Goal: Information Seeking & Learning: Stay updated

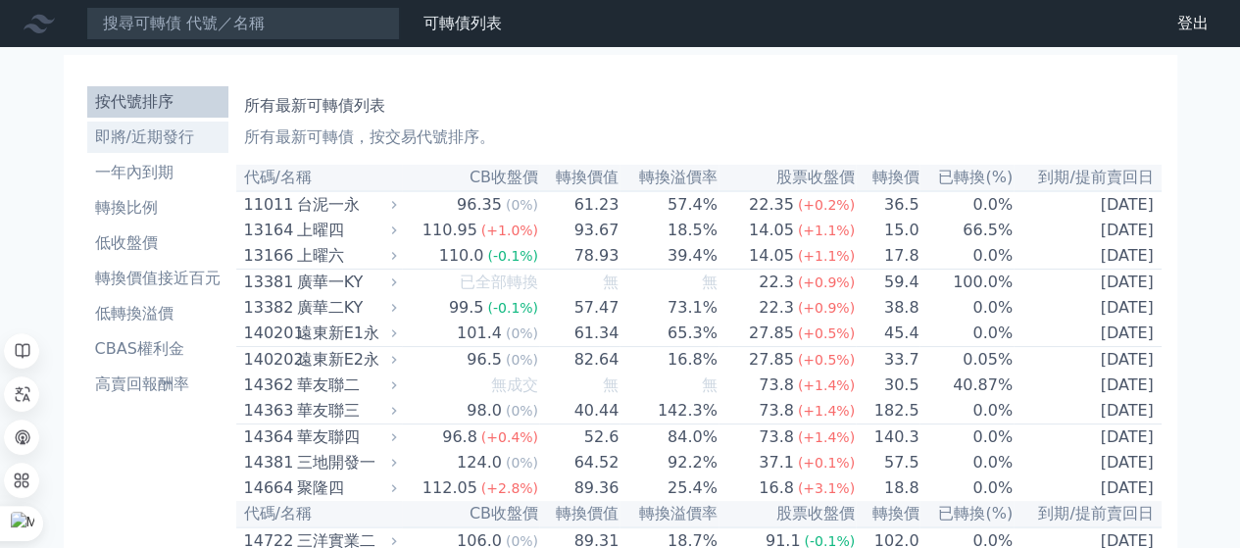
click at [177, 146] on li "即將/近期發行" at bounding box center [157, 137] width 141 height 24
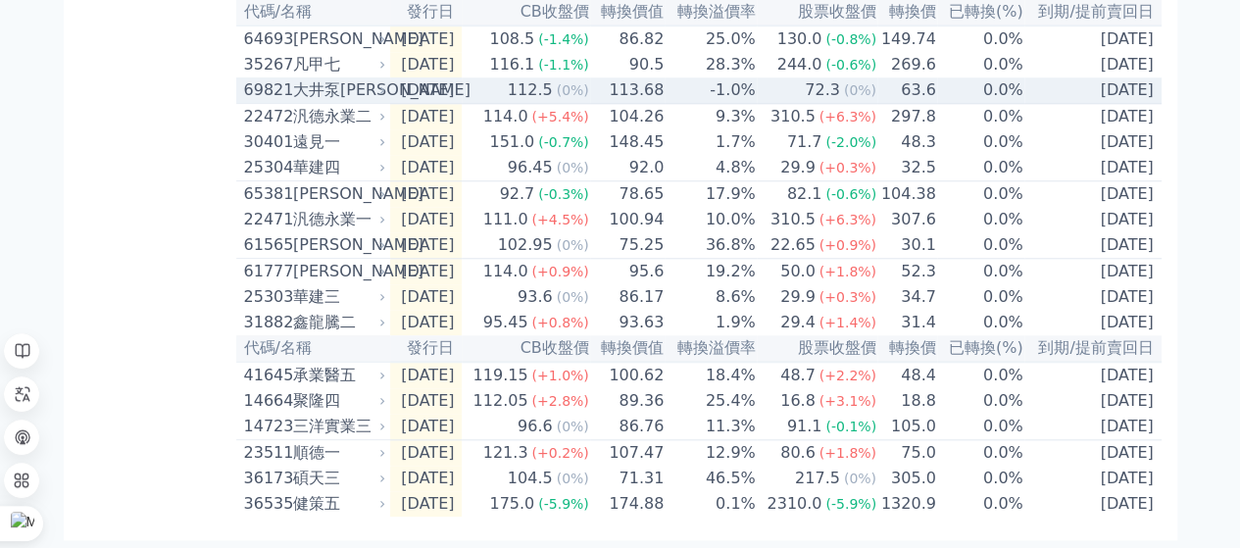
scroll to position [924, 0]
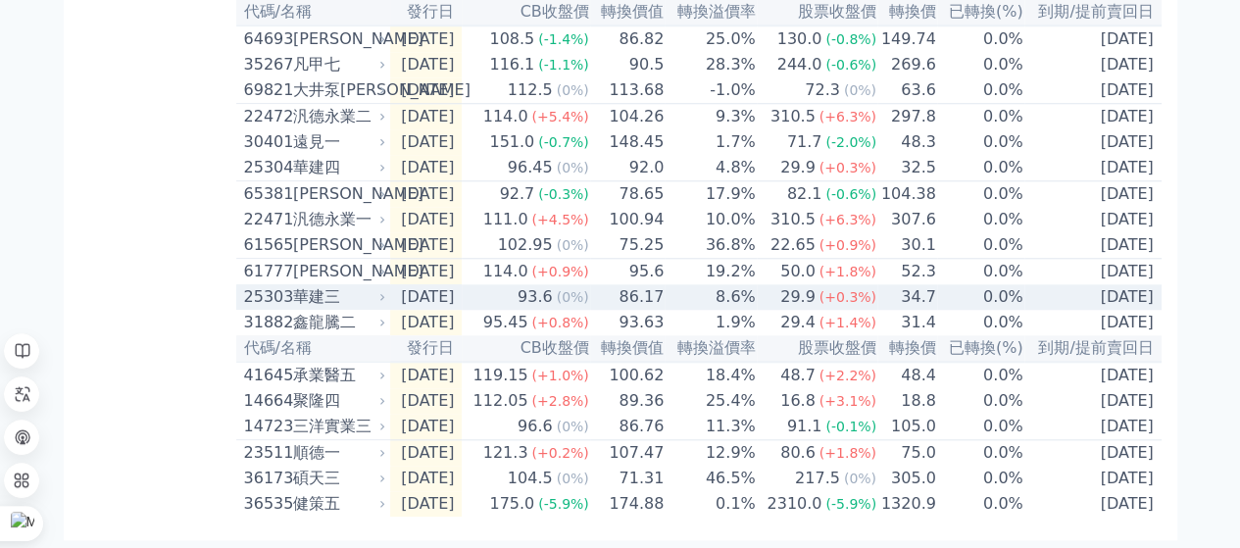
click at [614, 284] on td "86.17" at bounding box center [627, 296] width 75 height 25
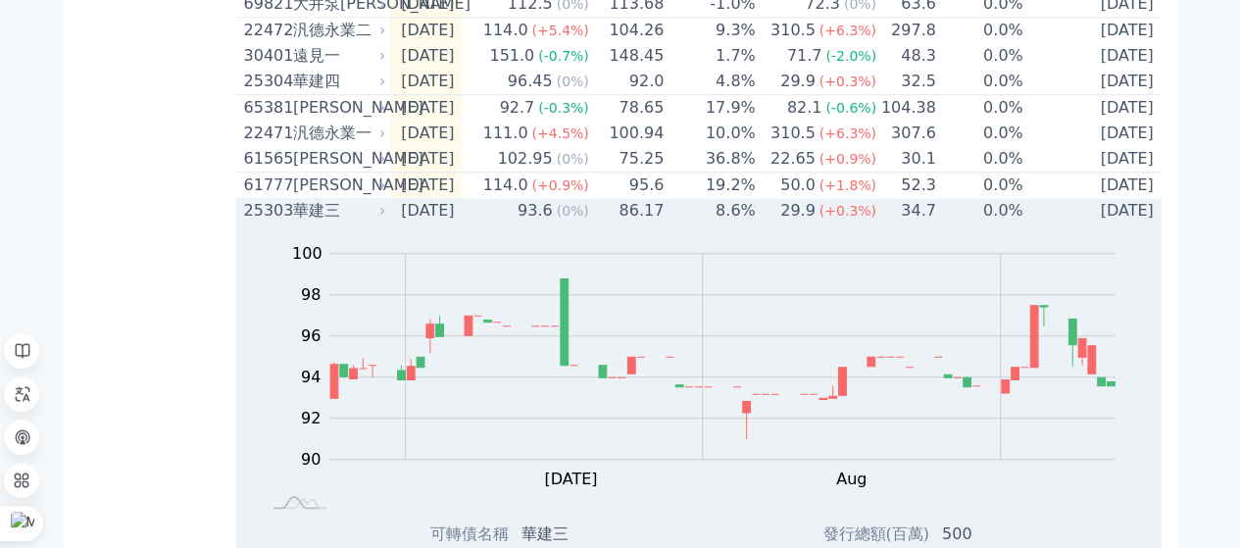
click at [585, 219] on span "(0%)" at bounding box center [573, 211] width 32 height 16
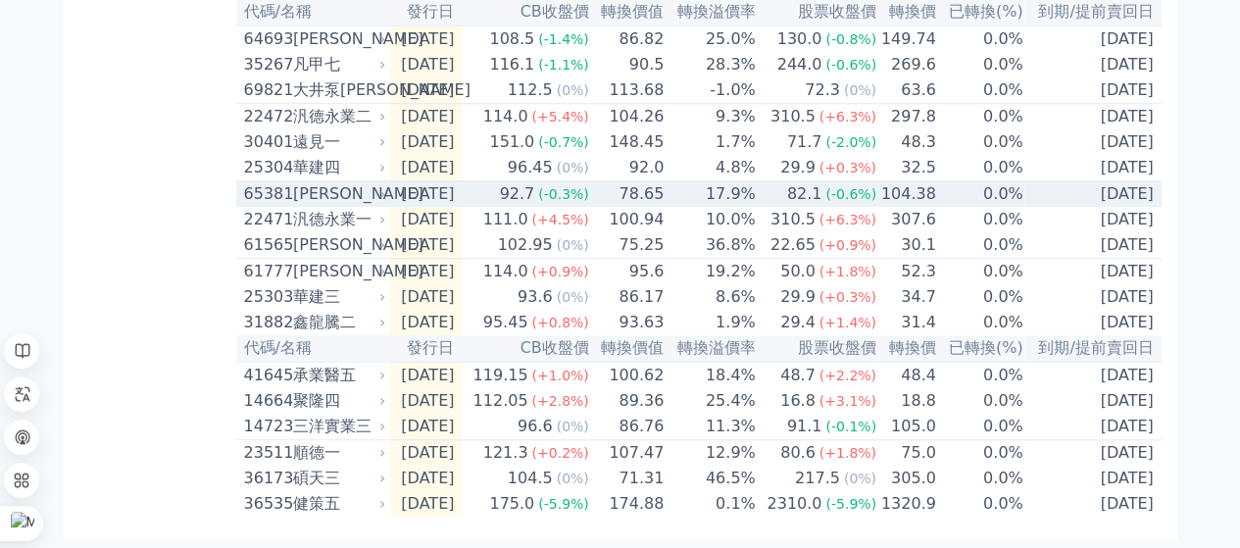
scroll to position [826, 0]
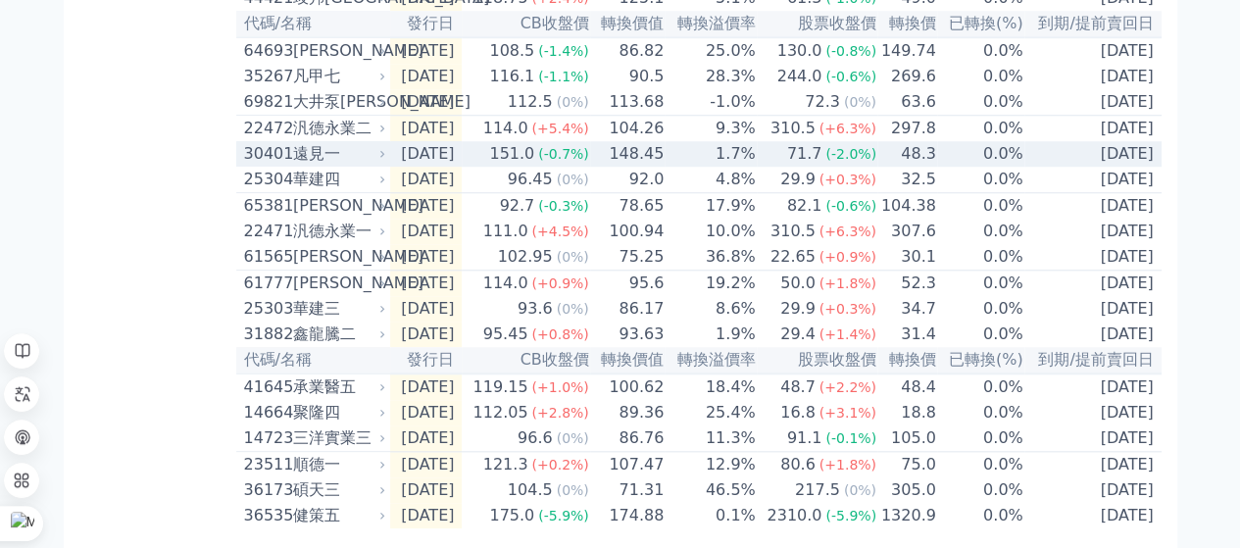
click at [589, 162] on span "(-0.7%)" at bounding box center [563, 154] width 51 height 16
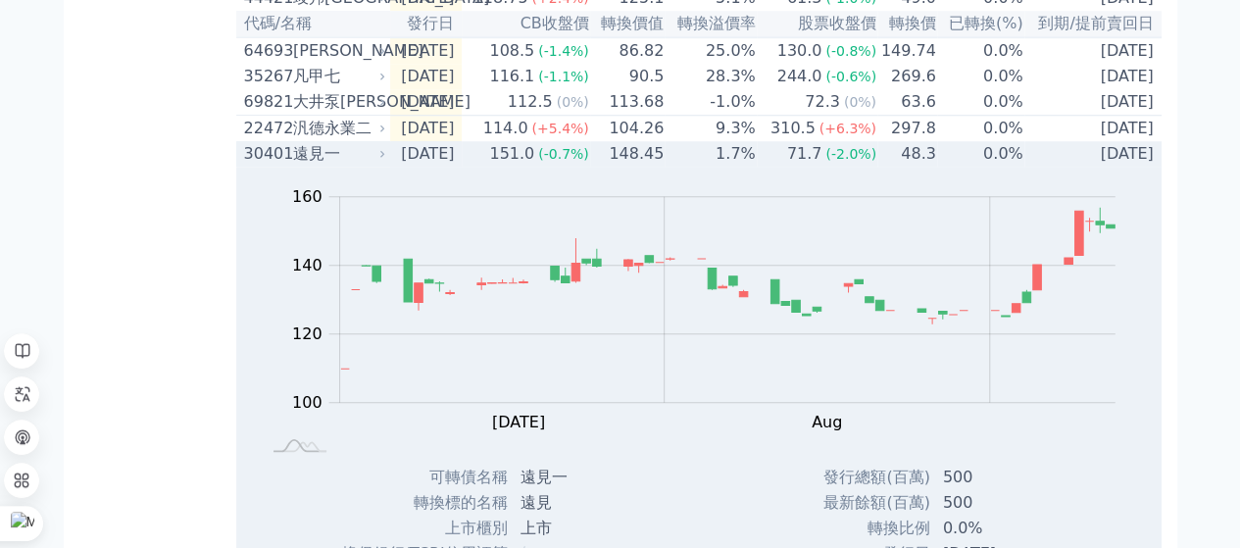
click at [589, 162] on span "(-0.7%)" at bounding box center [563, 154] width 51 height 16
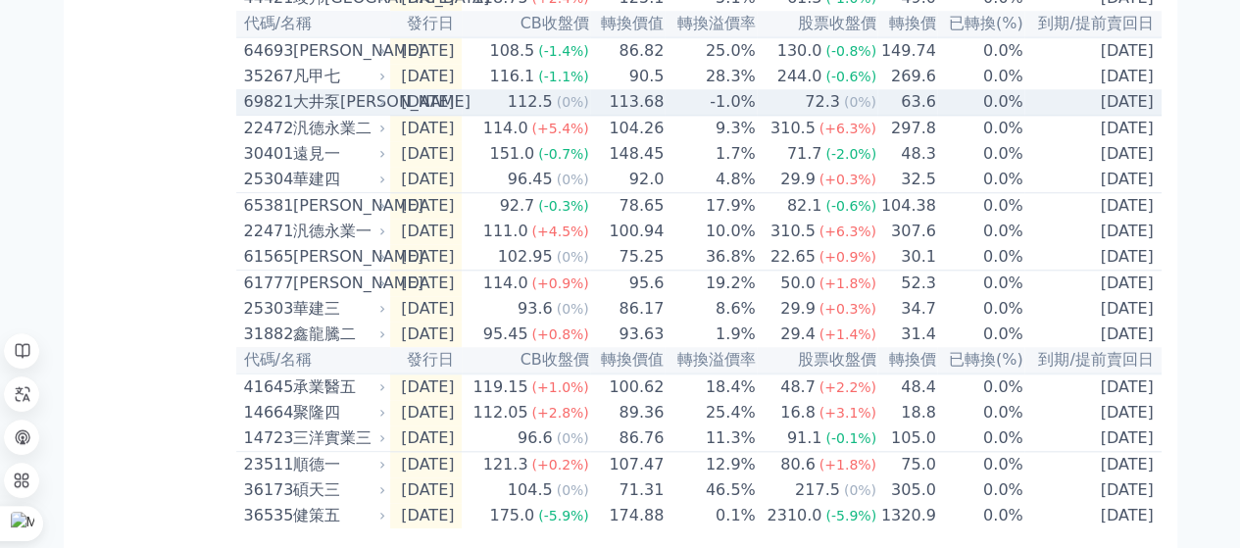
click at [611, 116] on td "113.68" at bounding box center [627, 102] width 75 height 26
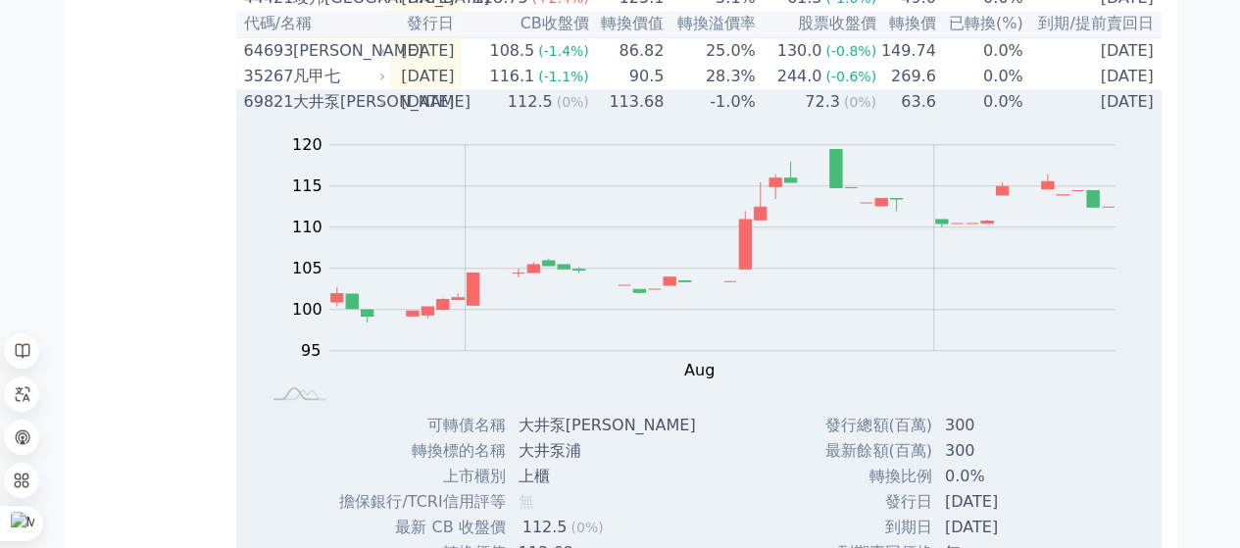
click at [612, 115] on td "113.68" at bounding box center [627, 101] width 75 height 25
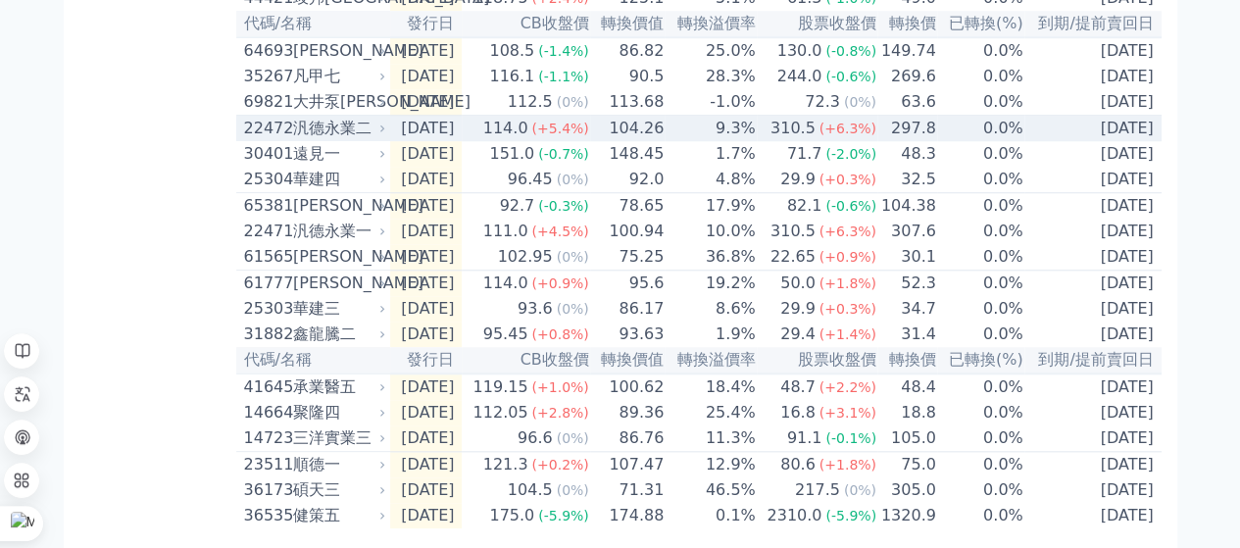
click at [612, 142] on td "104.26" at bounding box center [627, 129] width 75 height 26
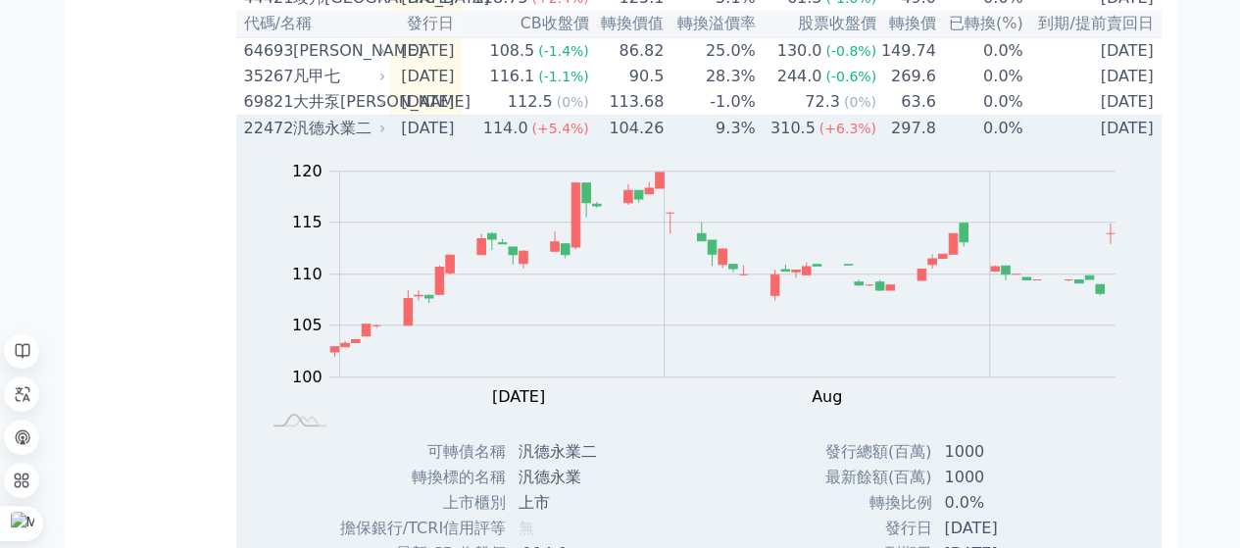
click at [612, 142] on td "104.26" at bounding box center [627, 129] width 75 height 26
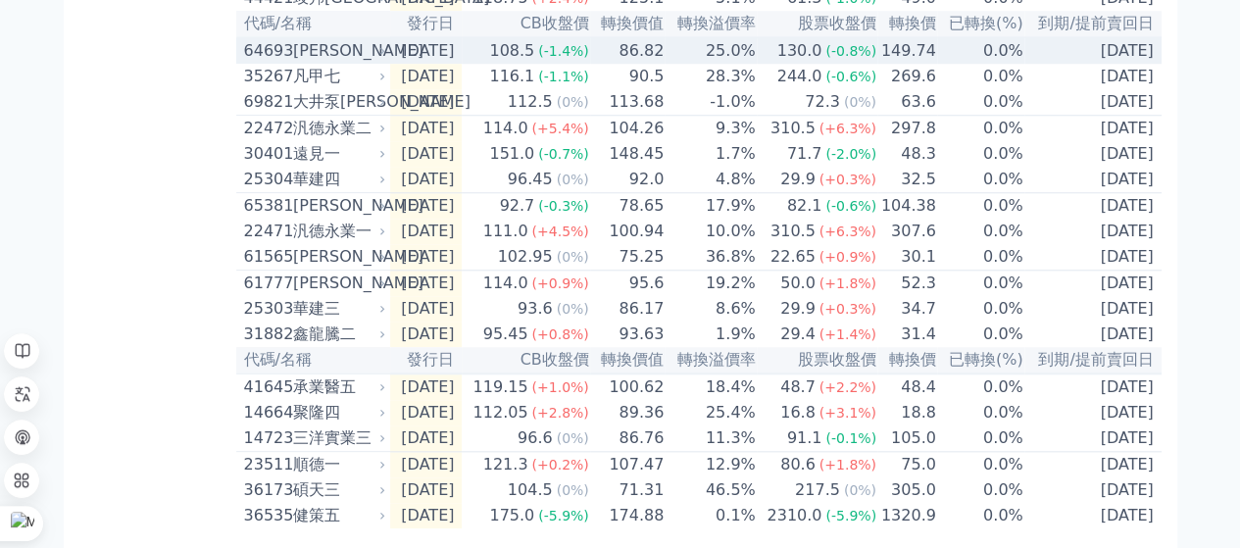
click at [635, 64] on td "86.82" at bounding box center [627, 50] width 75 height 26
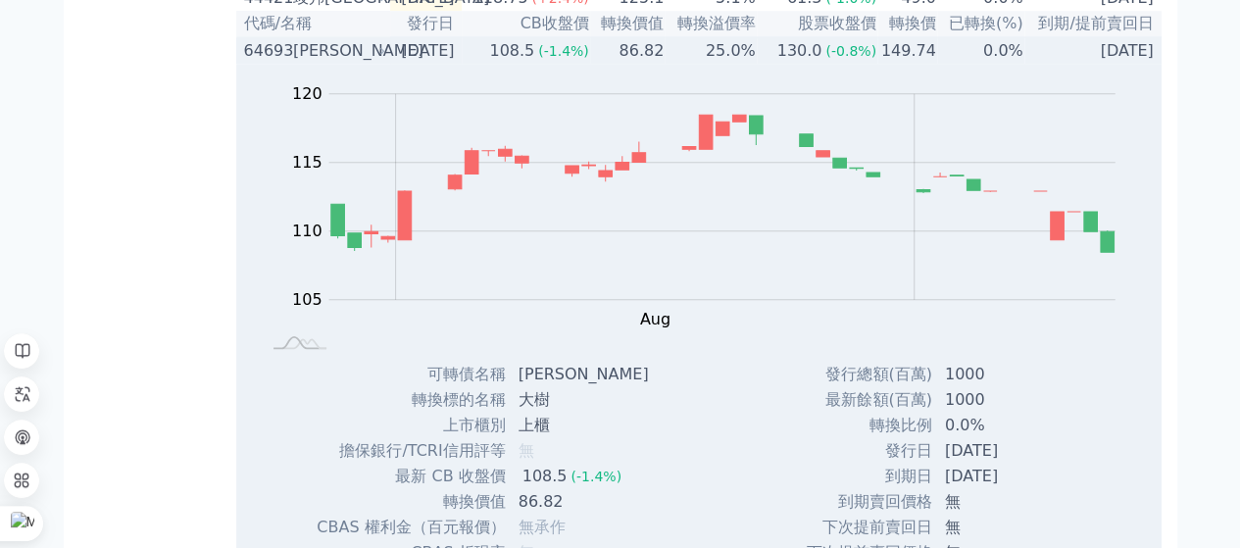
click at [504, 64] on td "108.5 (-1.4%)" at bounding box center [525, 50] width 127 height 26
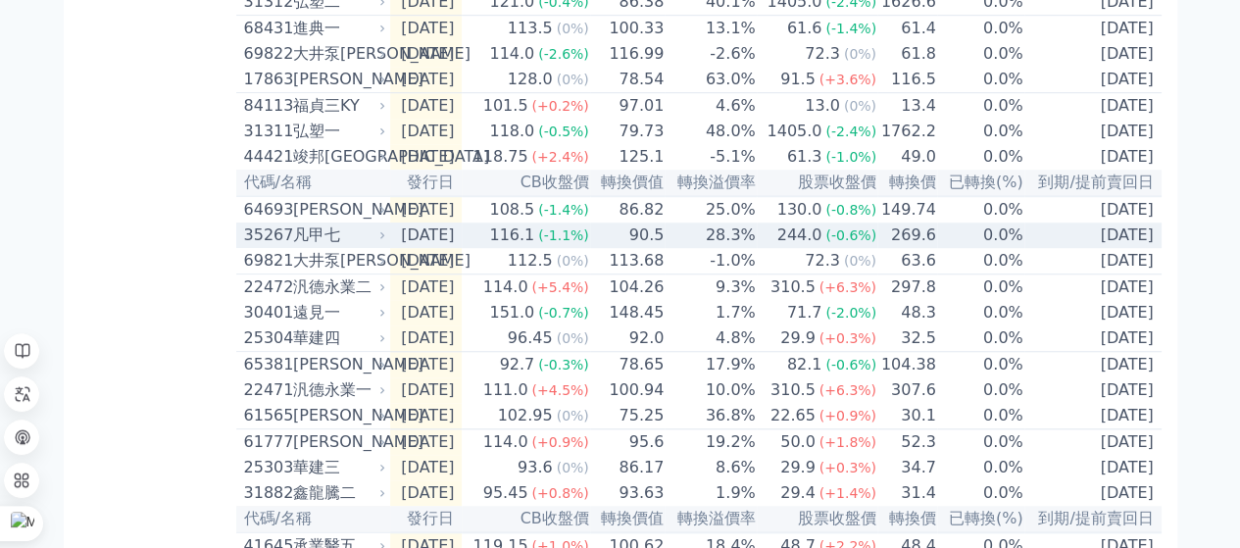
scroll to position [630, 0]
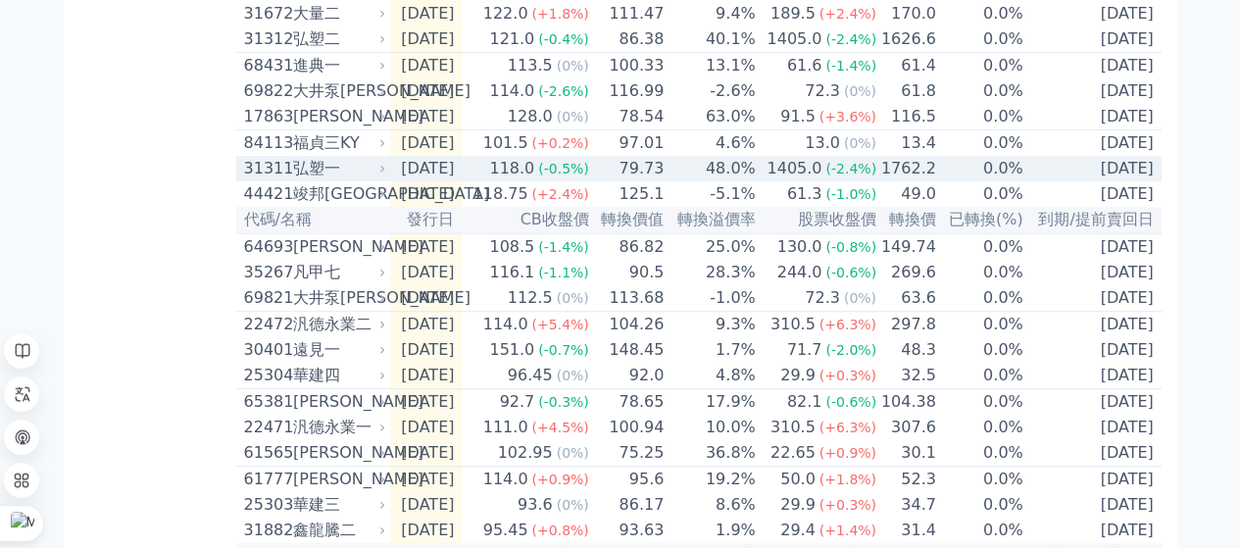
click at [566, 176] on span "(-0.5%)" at bounding box center [563, 169] width 51 height 16
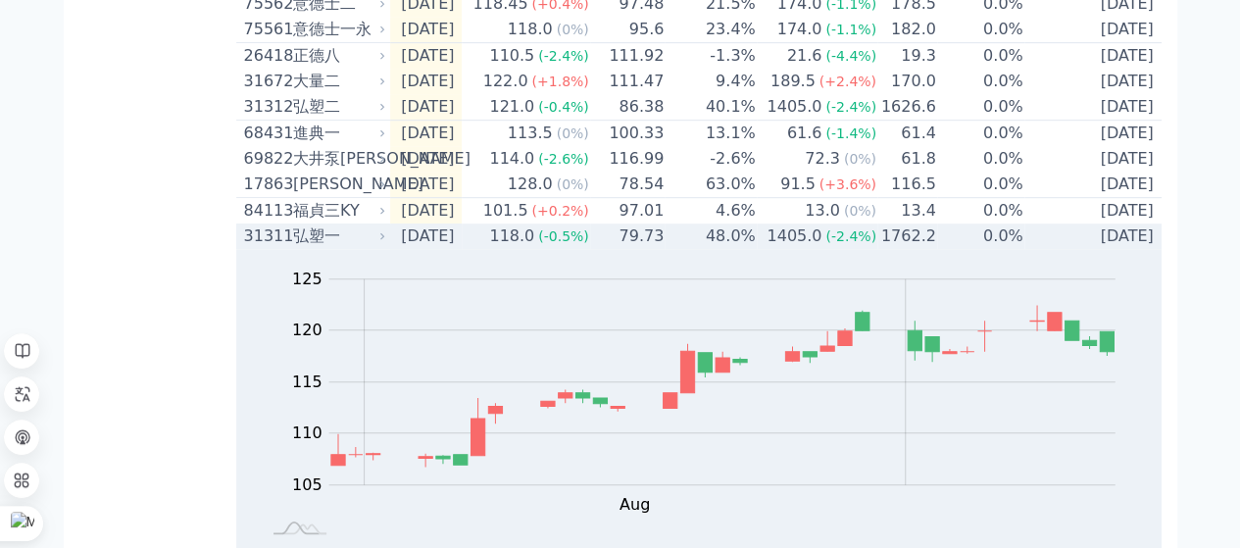
scroll to position [532, 0]
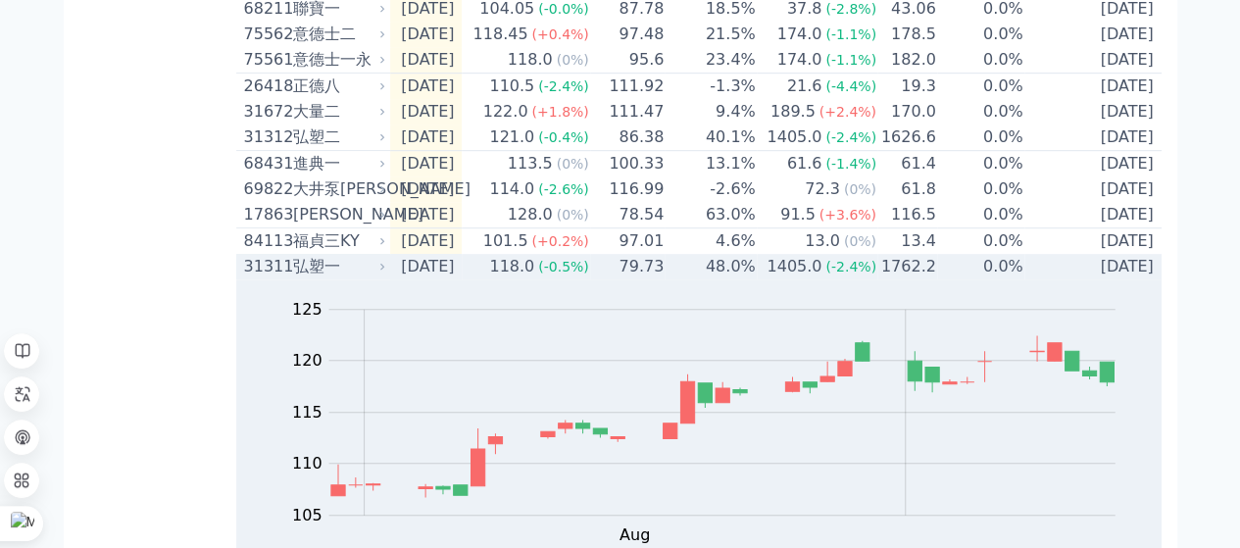
click at [563, 274] on span "(-0.5%)" at bounding box center [563, 267] width 51 height 16
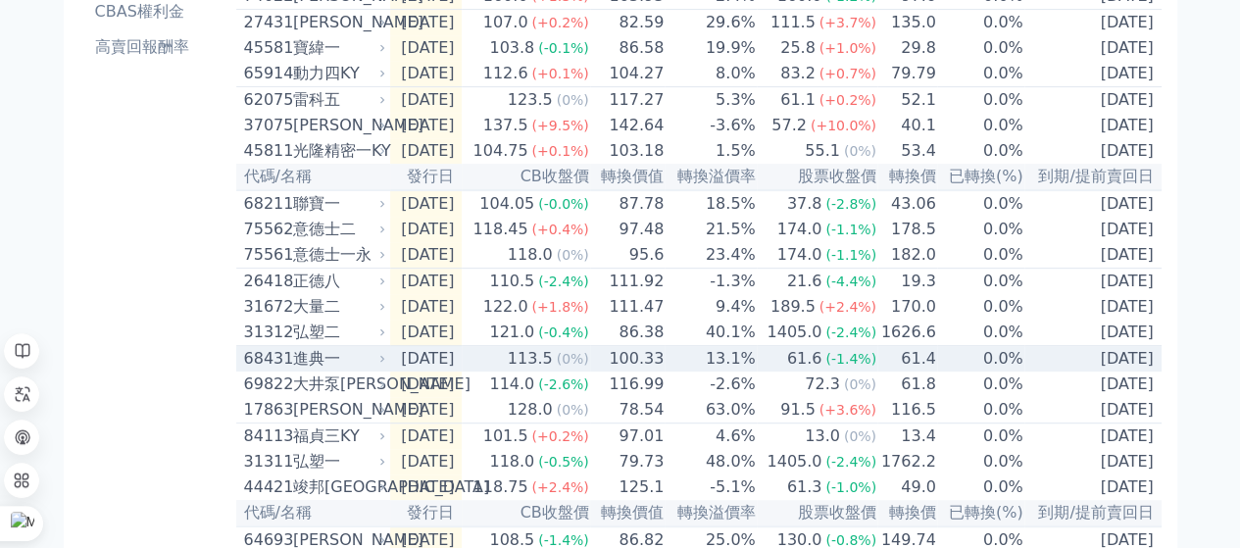
scroll to position [336, 0]
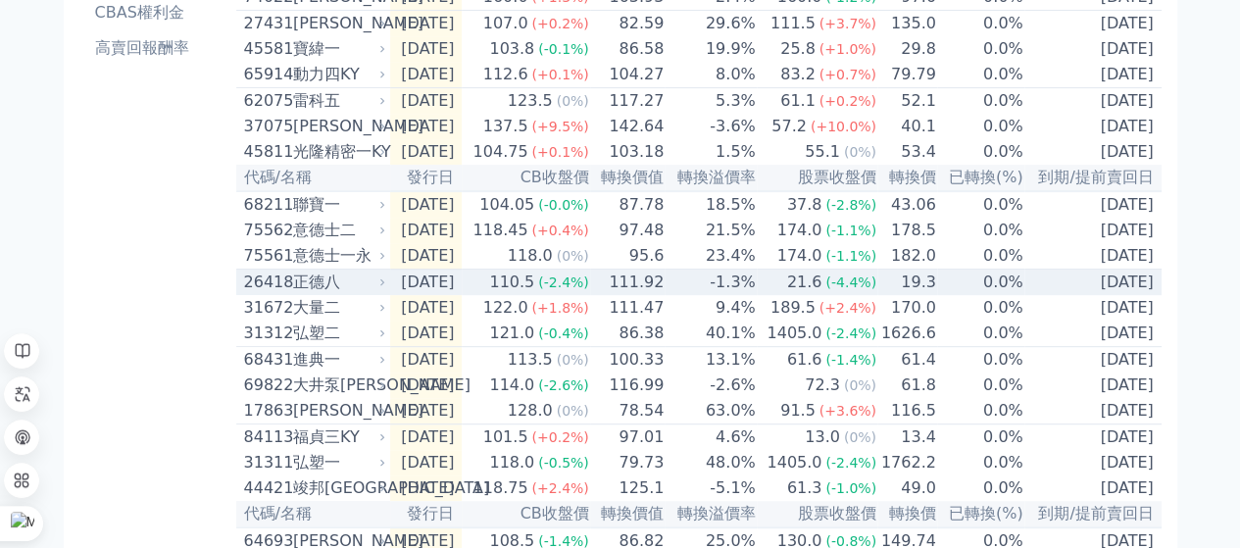
click at [538, 294] on div "110.5" at bounding box center [511, 283] width 53 height 24
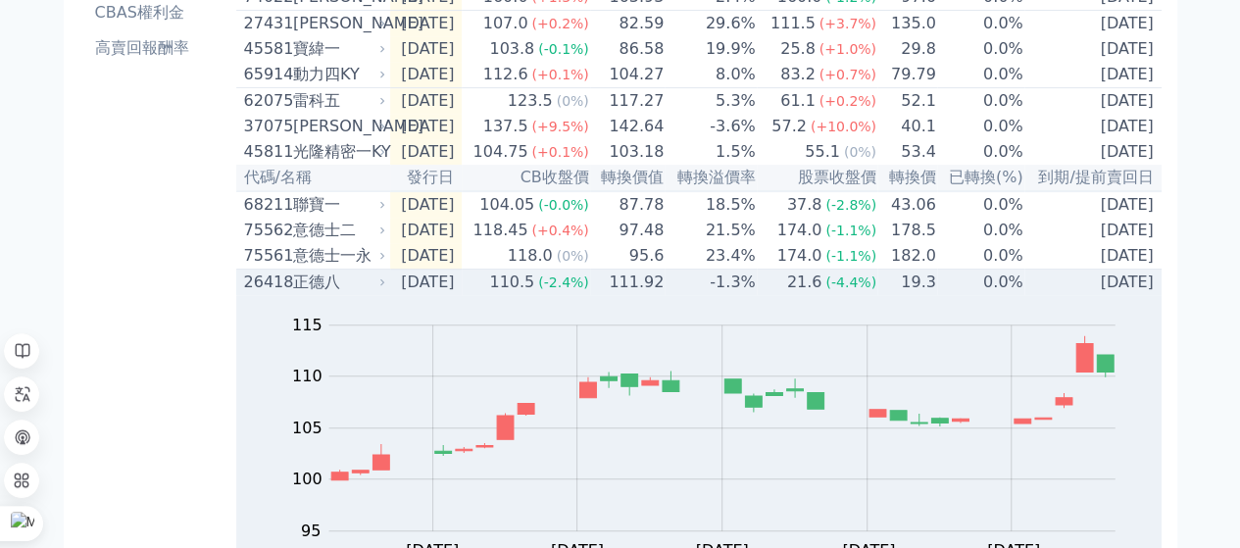
click at [538, 294] on div "110.5" at bounding box center [511, 283] width 53 height 24
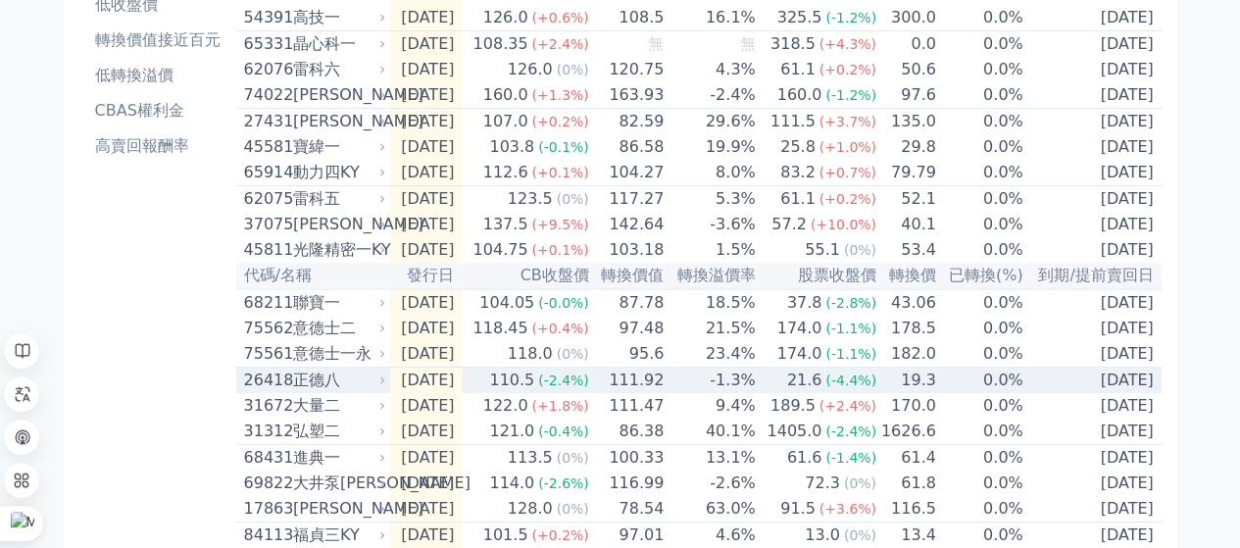
scroll to position [140, 0]
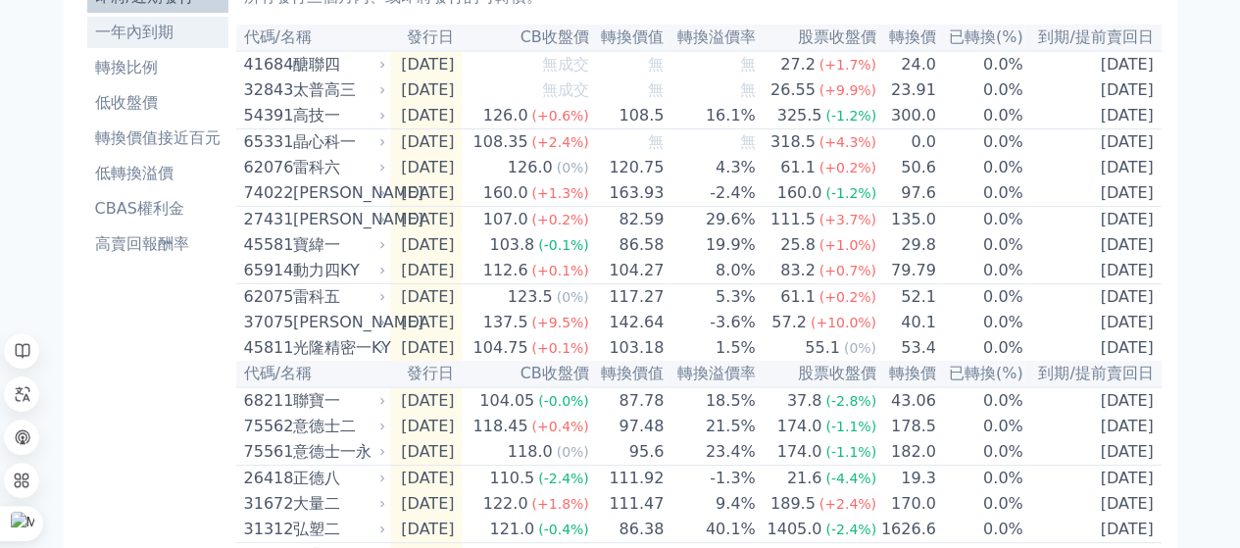
click at [141, 26] on li "一年內到期" at bounding box center [157, 33] width 141 height 24
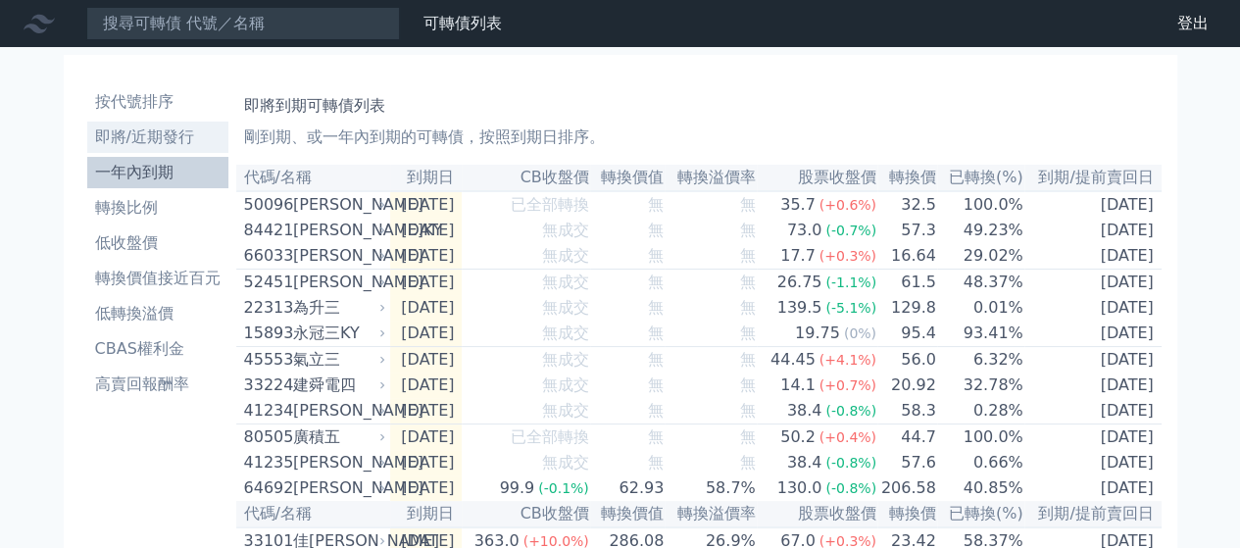
click at [155, 133] on li "即將/近期發行" at bounding box center [157, 137] width 141 height 24
